Goal: Find specific page/section: Find specific page/section

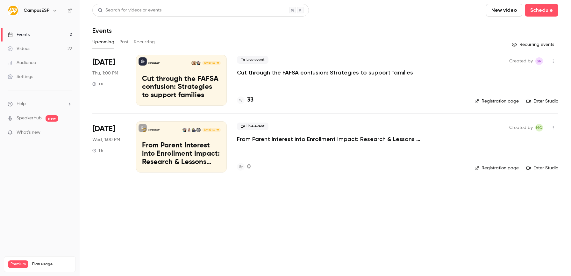
click at [34, 62] on div "Audience" at bounding box center [22, 63] width 28 height 6
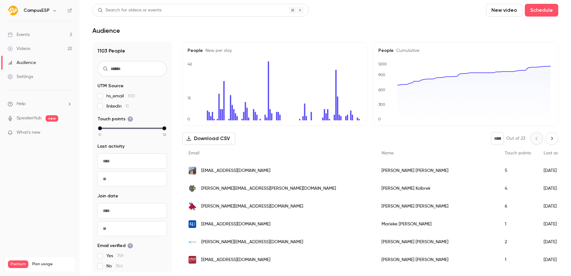
click at [137, 64] on input "text" at bounding box center [132, 68] width 69 height 15
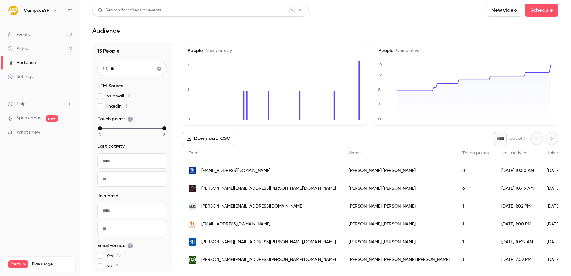
type input "*"
